Goal: Go to known website: Go to known website

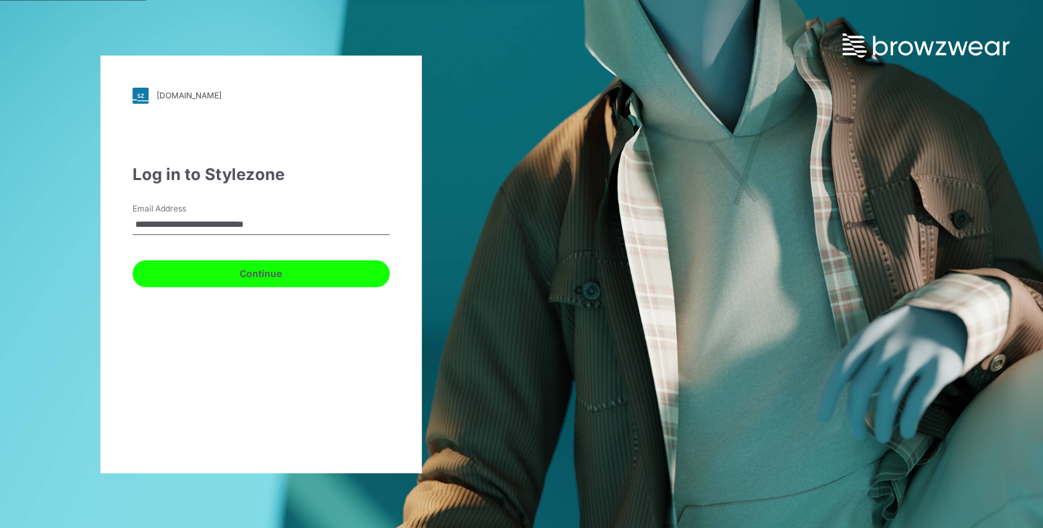
click at [215, 277] on button "Continue" at bounding box center [261, 273] width 257 height 27
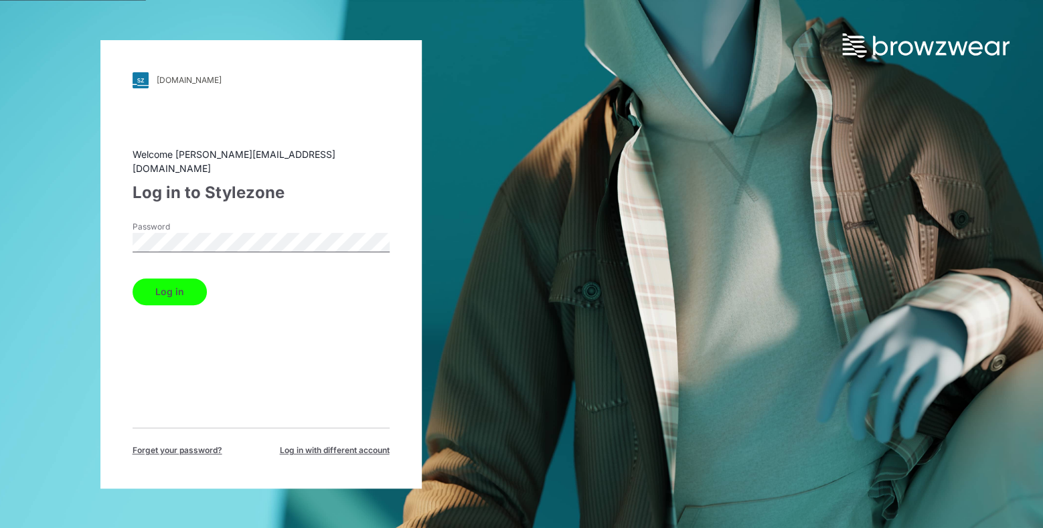
click at [171, 285] on button "Log in" at bounding box center [170, 292] width 74 height 27
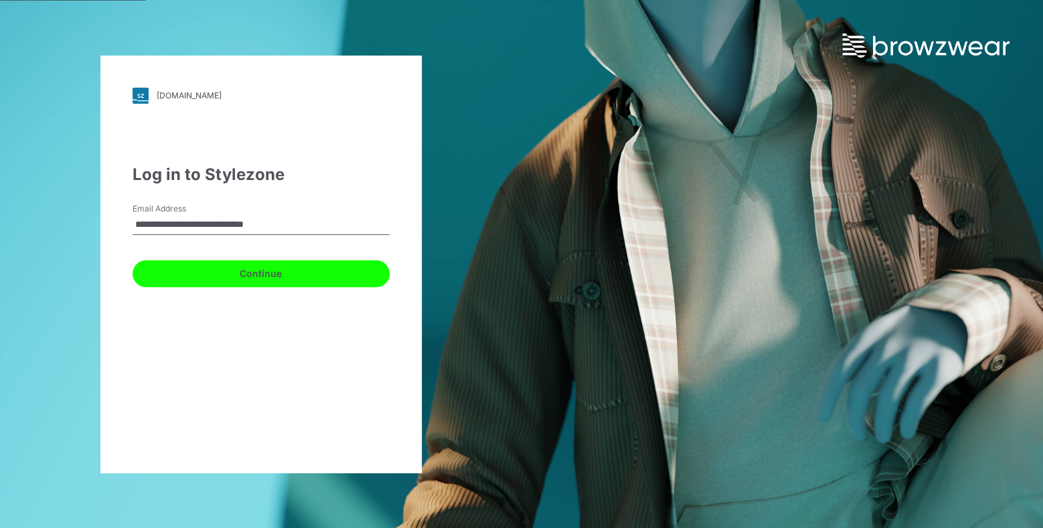
click at [244, 278] on button "Continue" at bounding box center [261, 273] width 257 height 27
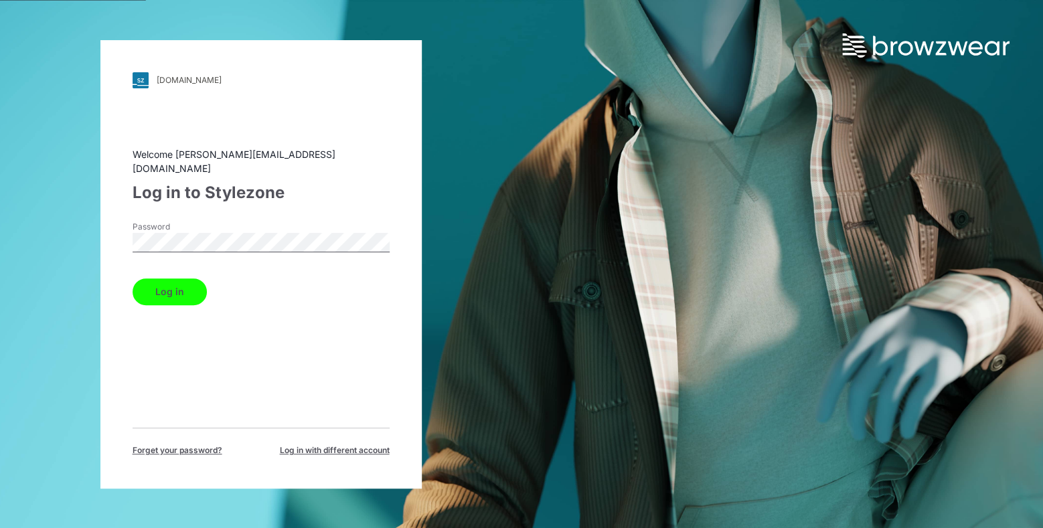
click at [183, 291] on button "Log in" at bounding box center [170, 292] width 74 height 27
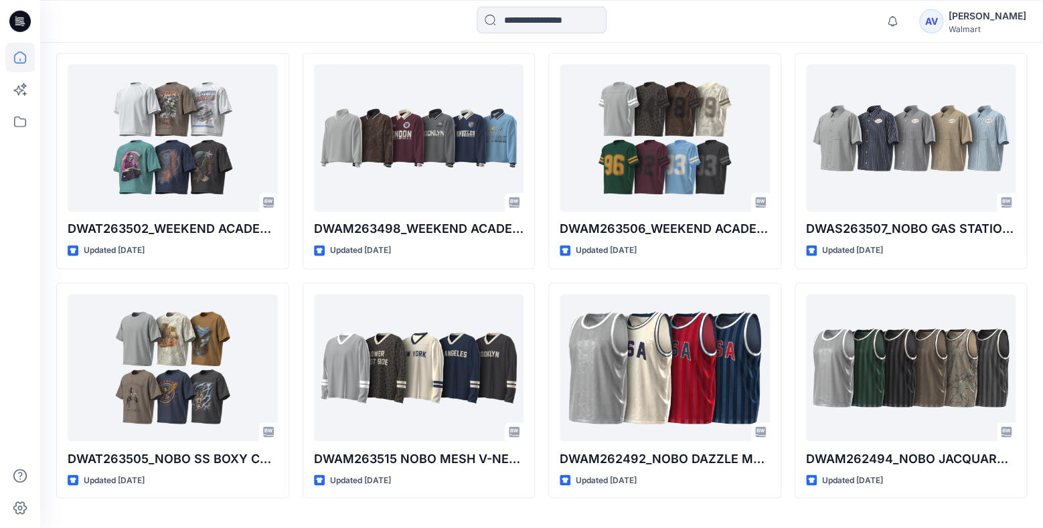
scroll to position [596, 0]
